Goal: Information Seeking & Learning: Check status

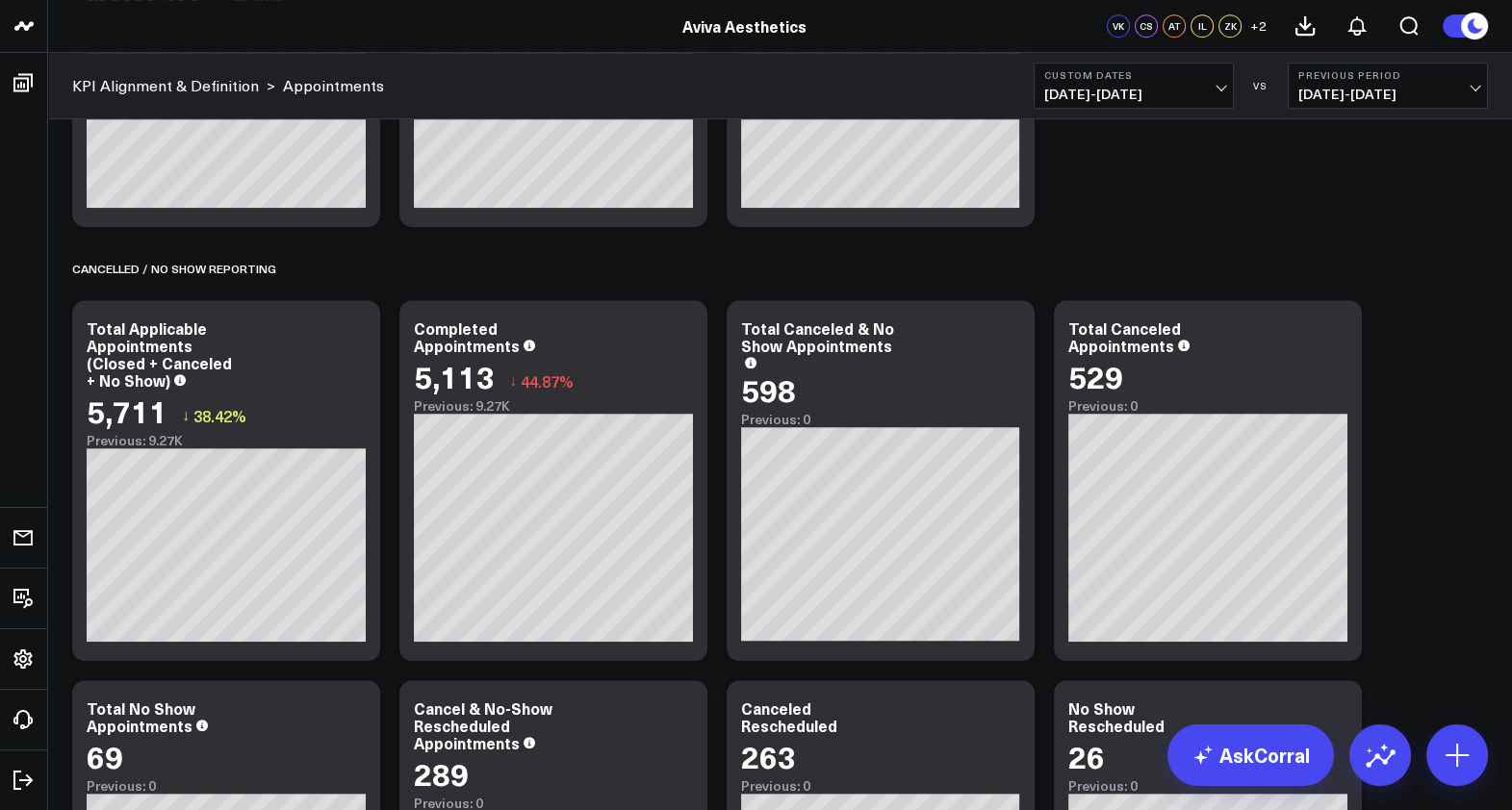
scroll to position [1304, 0]
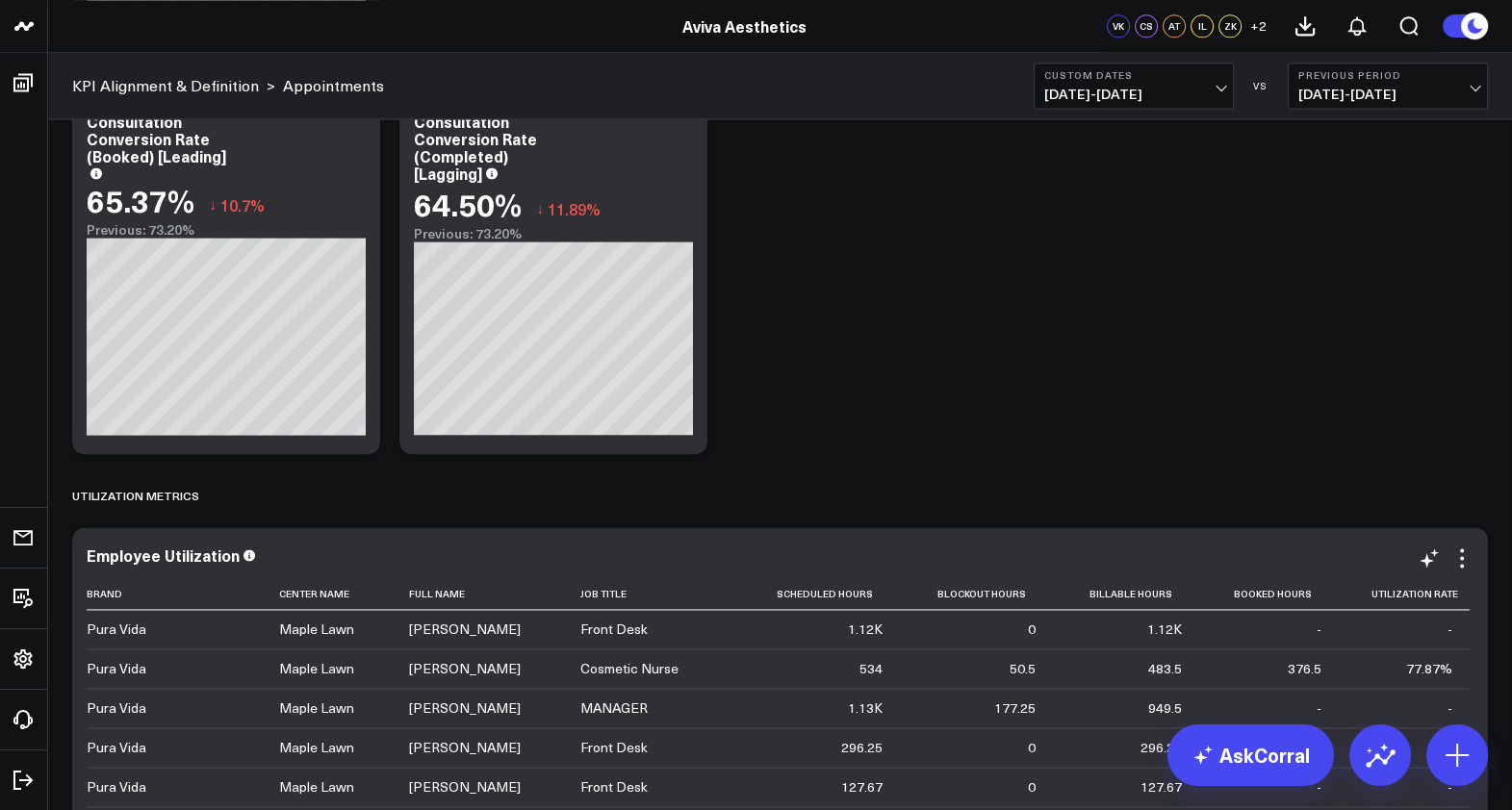
scroll to position [3254, 0]
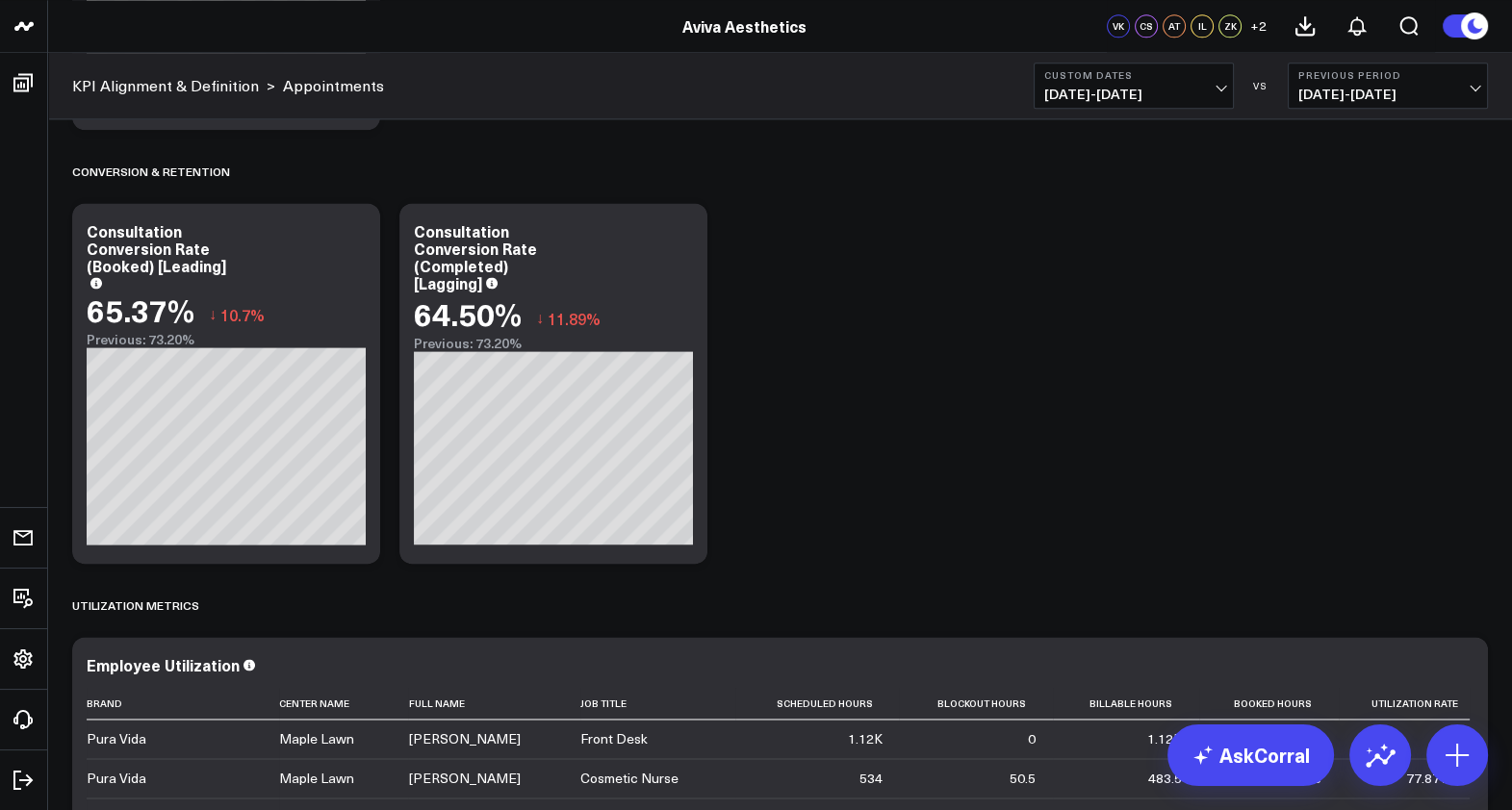
click at [1269, 337] on div "Appointment Metrics Modify via AI Copy link to widget Ask support Remove Create…" at bounding box center [780, 138] width 1435 height 6403
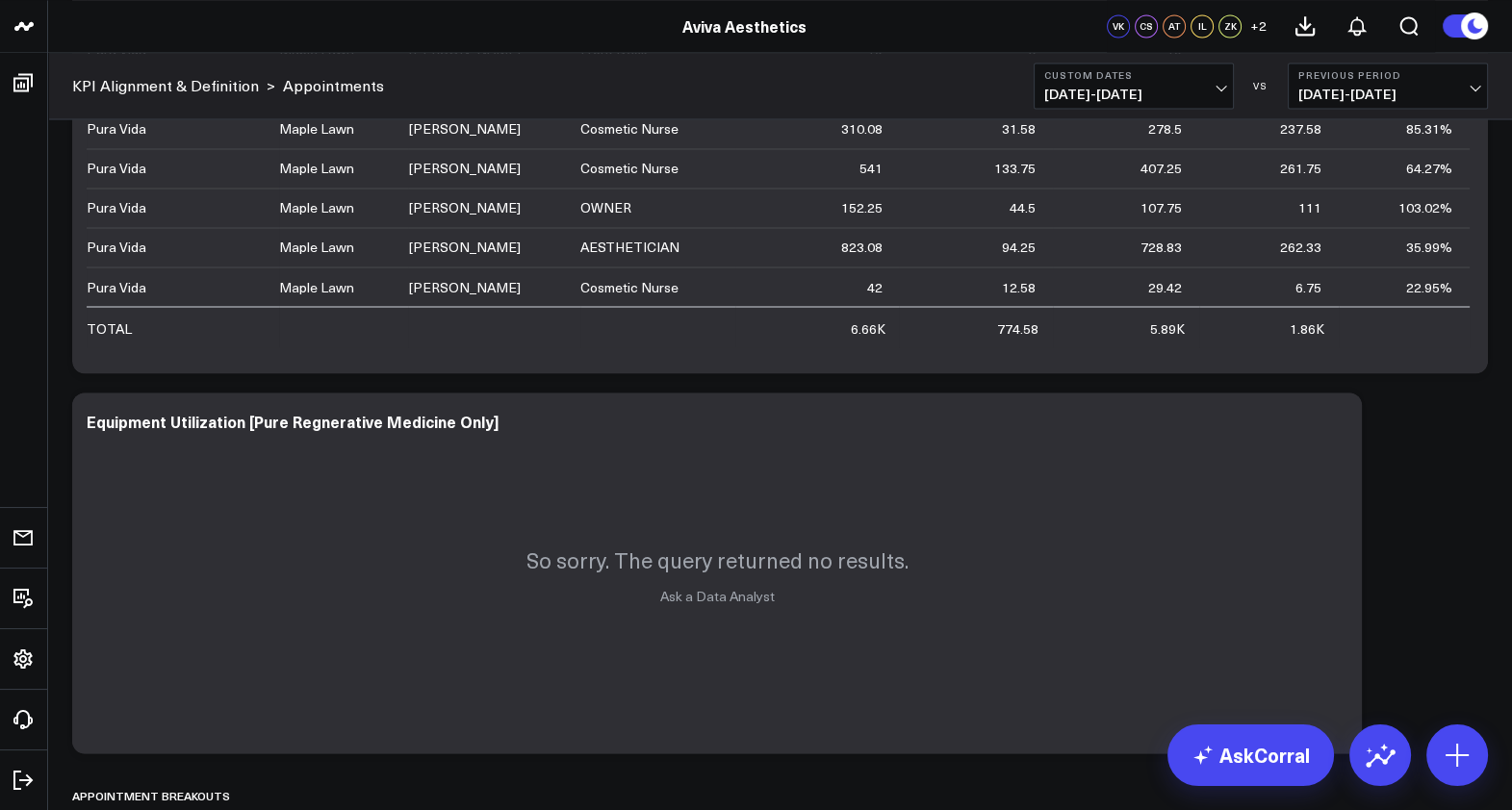
scroll to position [4329, 0]
